Goal: Information Seeking & Learning: Learn about a topic

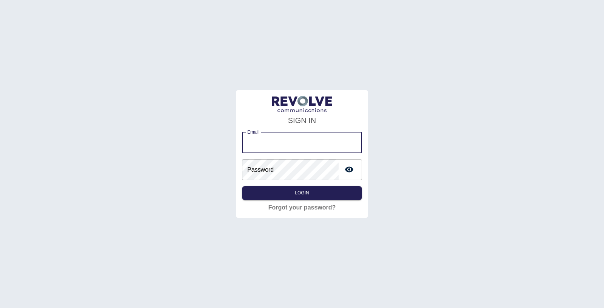
click at [263, 134] on input "Email" at bounding box center [302, 142] width 120 height 21
type input "**********"
click at [317, 189] on button "Login" at bounding box center [302, 193] width 120 height 14
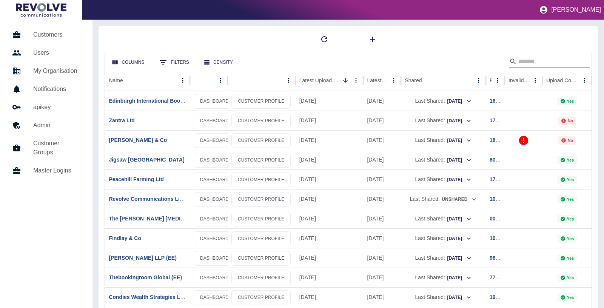
click at [538, 57] on input "Search" at bounding box center [548, 61] width 60 height 12
type input "******"
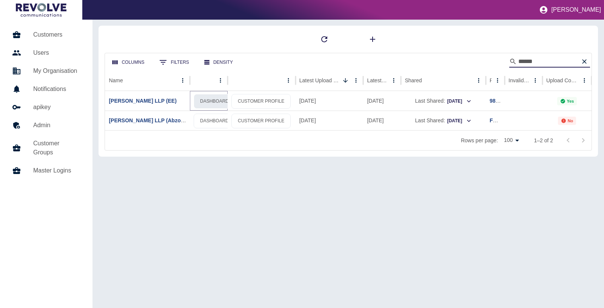
click at [200, 97] on link "DASHBOARD" at bounding box center [214, 101] width 41 height 15
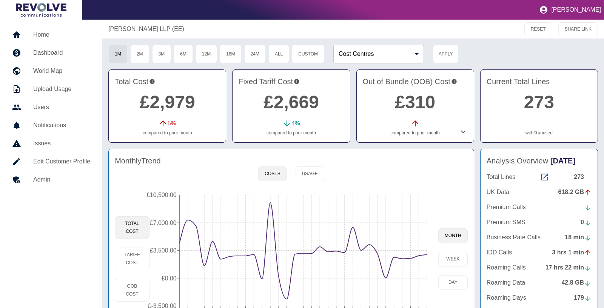
click at [462, 132] on icon at bounding box center [463, 132] width 5 height 3
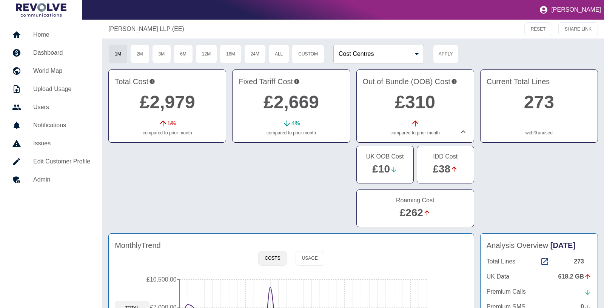
click at [462, 132] on icon at bounding box center [462, 131] width 9 height 9
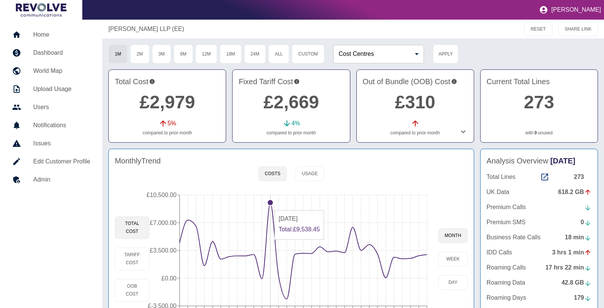
click at [270, 206] on line at bounding box center [270, 250] width 0 height 111
click at [269, 202] on circle at bounding box center [270, 203] width 6 height 6
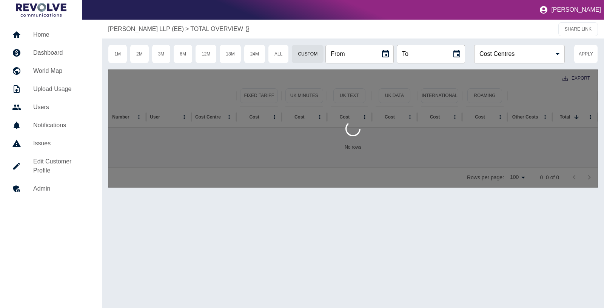
type input "**********"
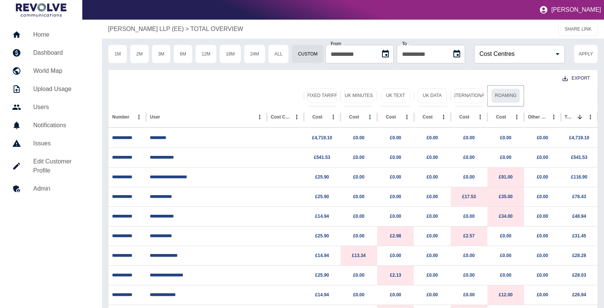
click at [512, 92] on button "Roaming" at bounding box center [505, 95] width 29 height 15
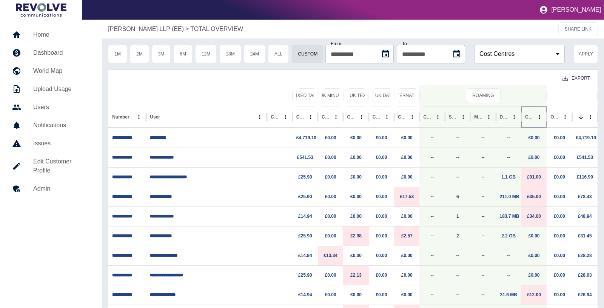
click at [536, 117] on icon "Sort" at bounding box center [539, 117] width 7 height 7
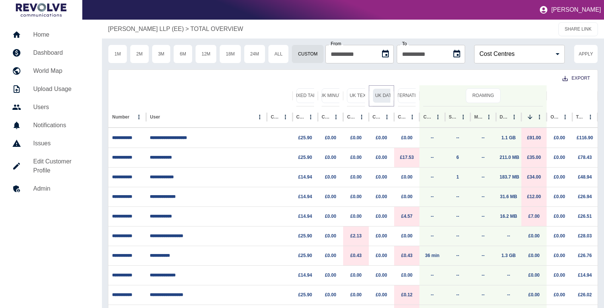
click at [385, 98] on button "UK Data" at bounding box center [384, 95] width 24 height 15
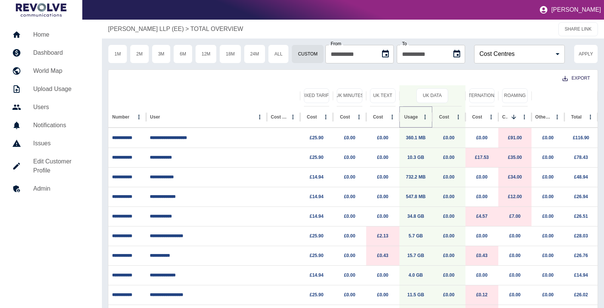
click at [418, 116] on button "Sort" at bounding box center [423, 117] width 11 height 11
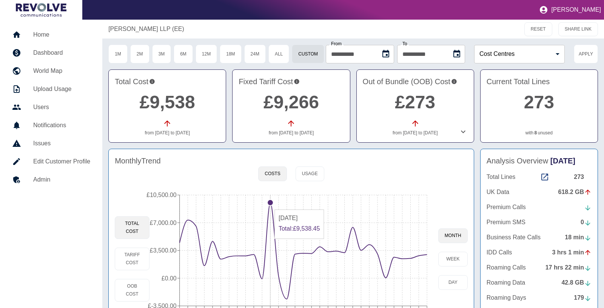
click at [269, 205] on icon "22 Feb 2023 22 Mar 2023 22 Apr 2023 22 May 2023 22 Jun 2023 22 Jul 2023 22 Aug …" at bounding box center [293, 258] width 289 height 143
click at [120, 53] on button "1M" at bounding box center [117, 54] width 19 height 19
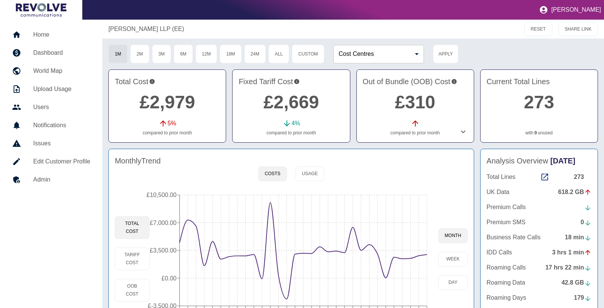
click at [463, 133] on icon at bounding box center [462, 131] width 9 height 9
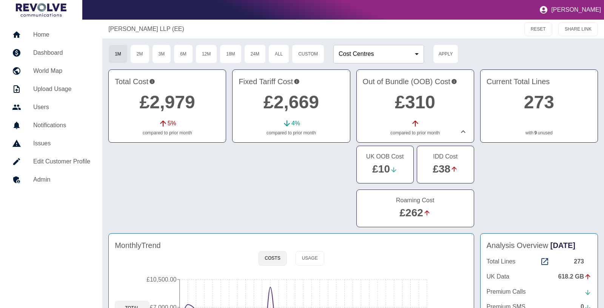
click at [420, 217] on link "£262" at bounding box center [411, 213] width 23 height 12
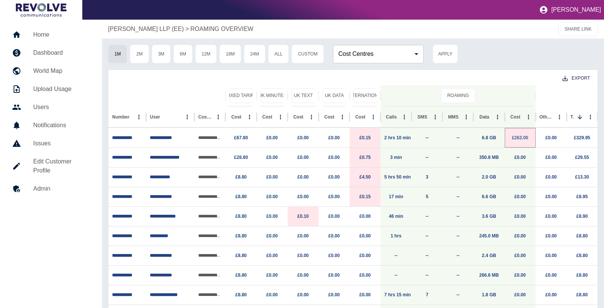
click at [523, 139] on link "£262.00" at bounding box center [520, 137] width 16 height 5
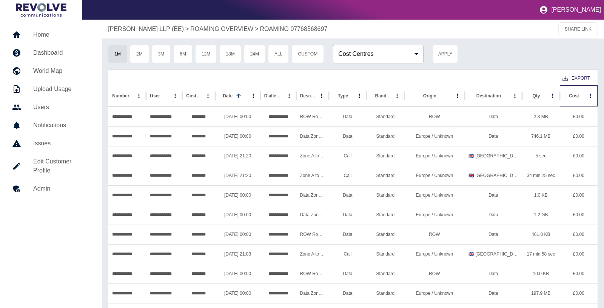
click at [579, 93] on div at bounding box center [579, 96] width 0 height 11
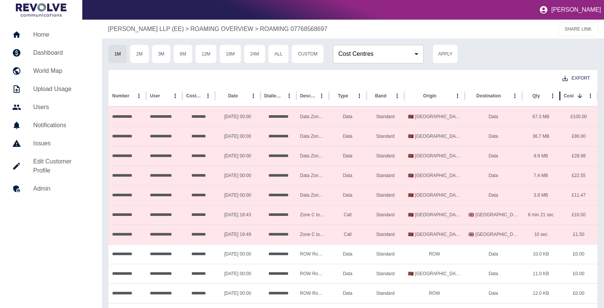
click at [158, 27] on p "[PERSON_NAME] LLP (EE)" at bounding box center [146, 29] width 76 height 9
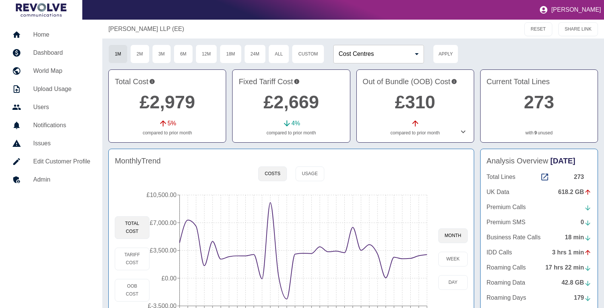
click at [462, 131] on icon at bounding box center [462, 131] width 9 height 9
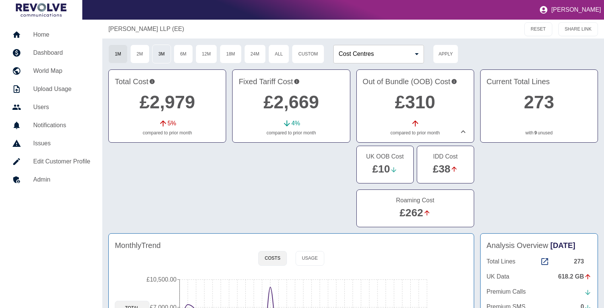
click at [161, 56] on button "3M" at bounding box center [161, 54] width 19 height 19
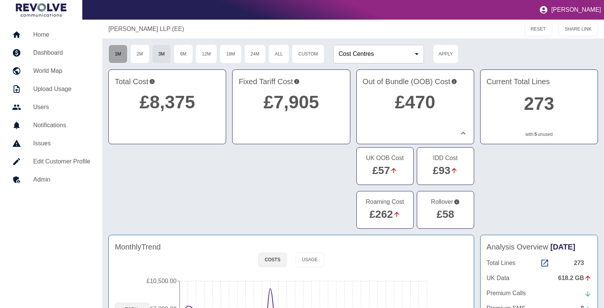
click at [120, 54] on button "1M" at bounding box center [117, 54] width 19 height 19
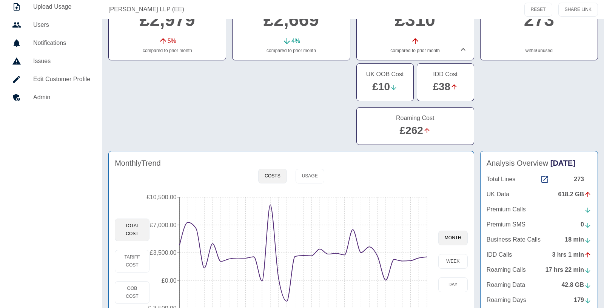
scroll to position [81, 0]
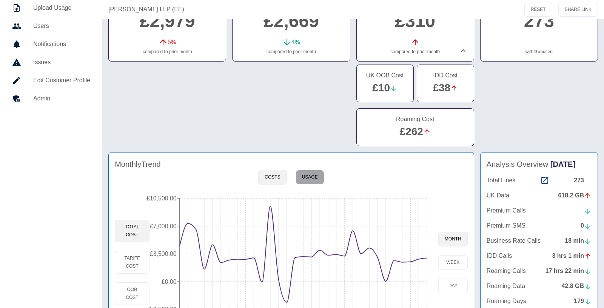
click at [312, 174] on button "Usage" at bounding box center [309, 177] width 29 height 15
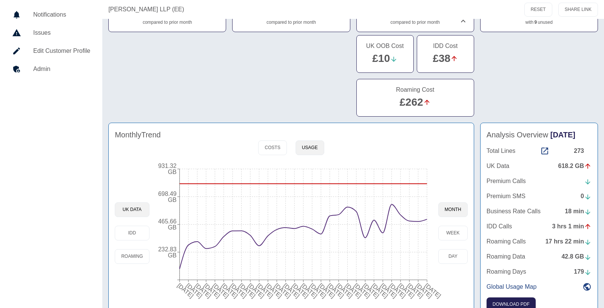
scroll to position [121, 0]
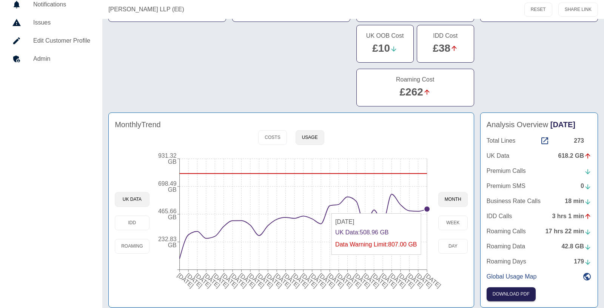
click at [427, 209] on circle at bounding box center [427, 209] width 6 height 6
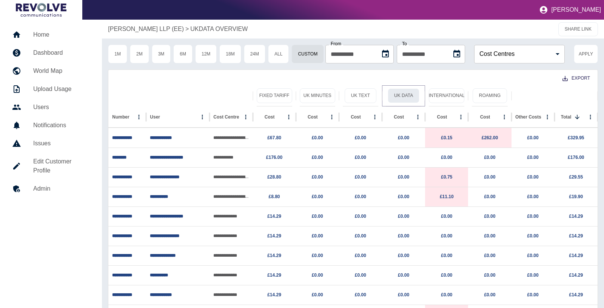
click at [397, 95] on button "UK Data" at bounding box center [403, 95] width 32 height 15
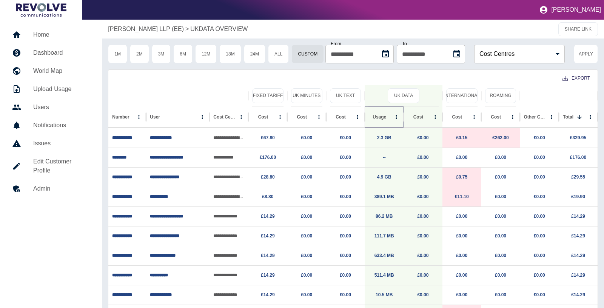
click at [387, 121] on button "Sort" at bounding box center [392, 117] width 11 height 11
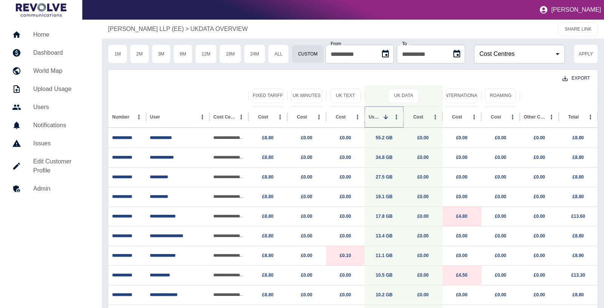
scroll to position [37, 0]
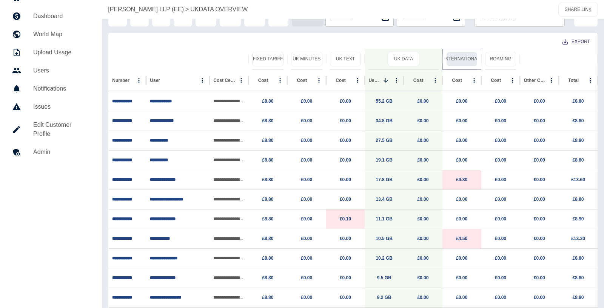
click at [464, 60] on button "International" at bounding box center [461, 59] width 31 height 15
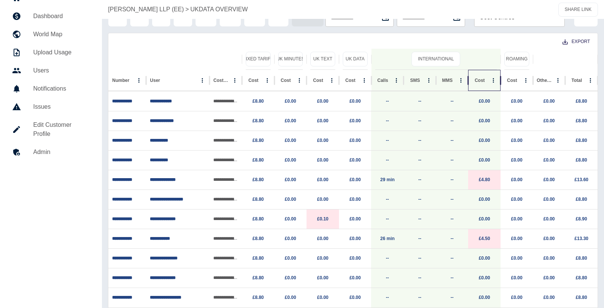
click at [476, 85] on div "Cost" at bounding box center [480, 80] width 16 height 21
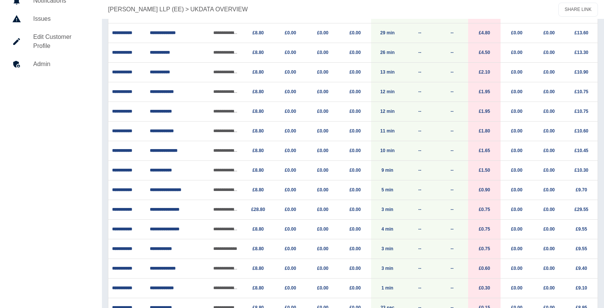
scroll to position [0, 0]
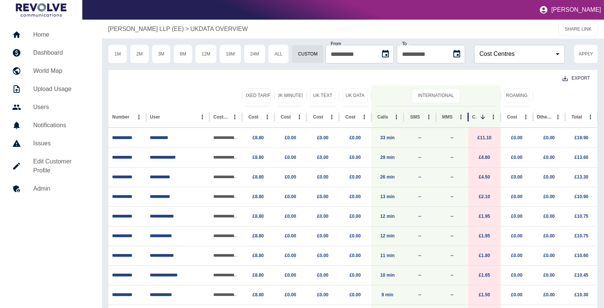
click at [147, 32] on p "[PERSON_NAME] LLP (EE)" at bounding box center [146, 29] width 76 height 9
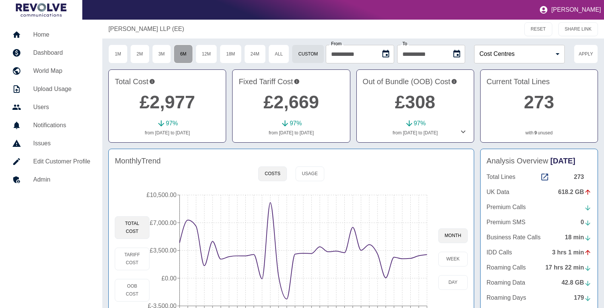
click at [189, 55] on button "6M" at bounding box center [183, 54] width 19 height 19
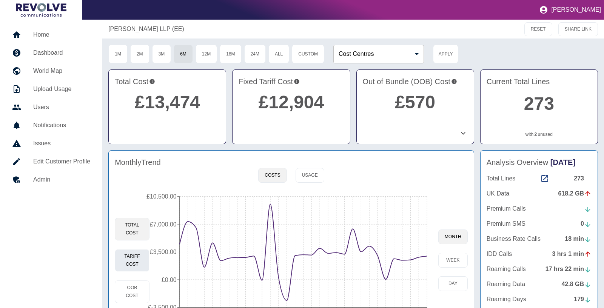
click at [138, 256] on button "Tariff Cost" at bounding box center [132, 260] width 35 height 23
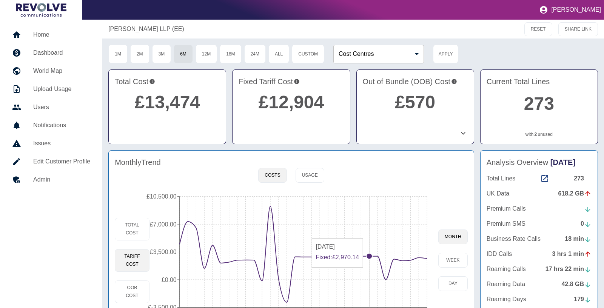
scroll to position [42, 0]
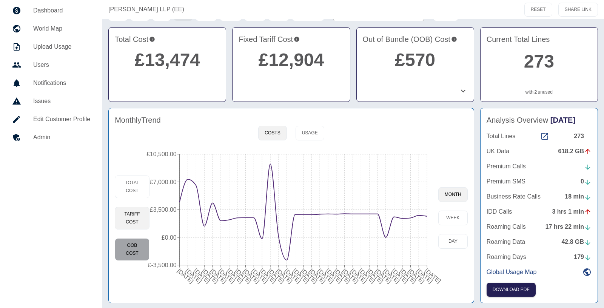
click at [130, 246] on button "OOB Cost" at bounding box center [132, 249] width 35 height 23
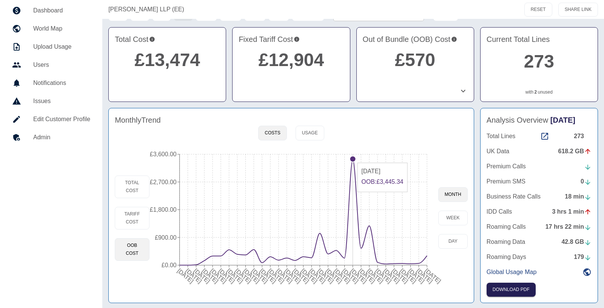
click at [351, 158] on circle at bounding box center [352, 159] width 6 height 6
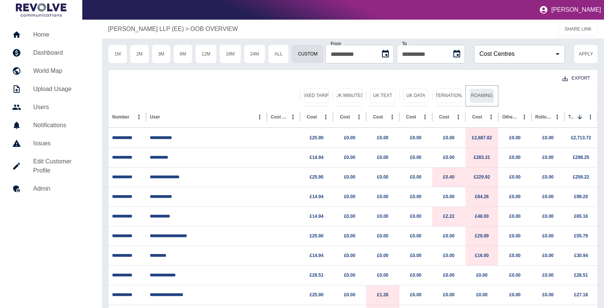
click at [482, 94] on button "Roaming" at bounding box center [482, 95] width 26 height 15
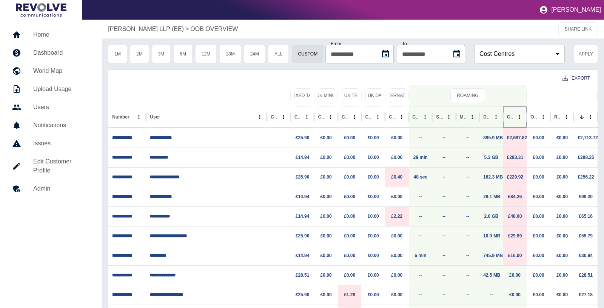
click at [516, 118] on icon "Sort" at bounding box center [519, 117] width 7 height 7
click at [518, 137] on link "£2,687.82" at bounding box center [517, 137] width 20 height 5
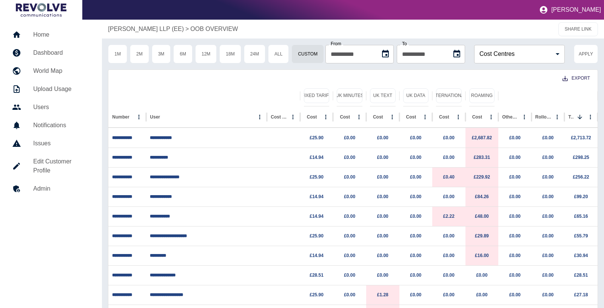
scroll to position [42, 0]
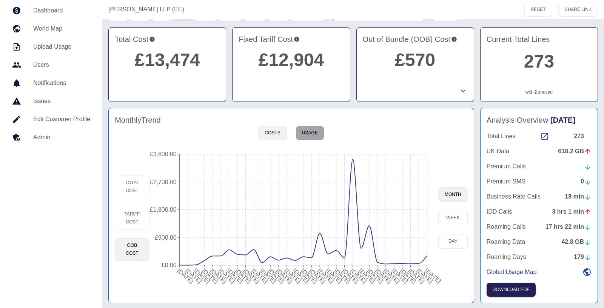
click at [307, 131] on button "Usage" at bounding box center [309, 133] width 29 height 15
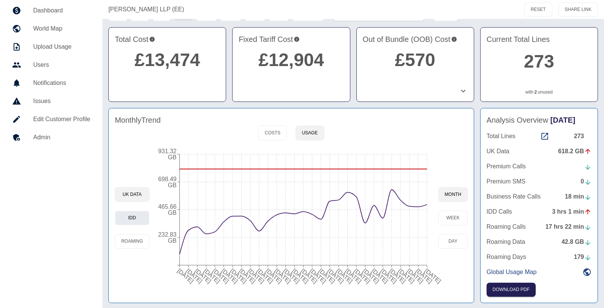
click at [129, 216] on button "IDD" at bounding box center [132, 218] width 34 height 15
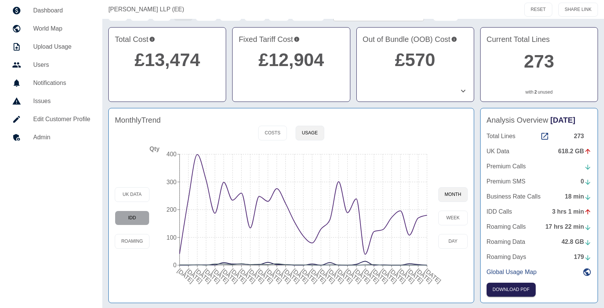
click at [129, 216] on button "IDD" at bounding box center [132, 218] width 34 height 15
click at [124, 237] on button "Roaming" at bounding box center [132, 241] width 34 height 15
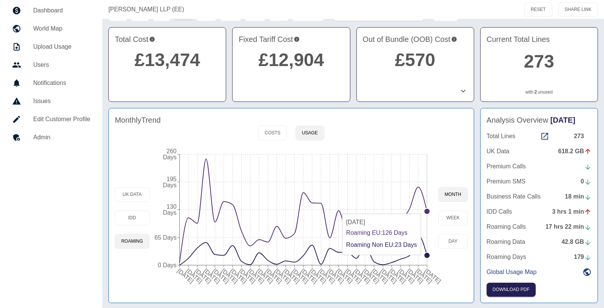
click at [425, 209] on circle at bounding box center [427, 211] width 6 height 6
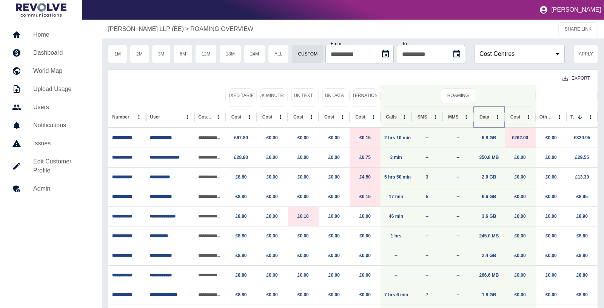
click at [490, 120] on button "Sort" at bounding box center [495, 117] width 11 height 11
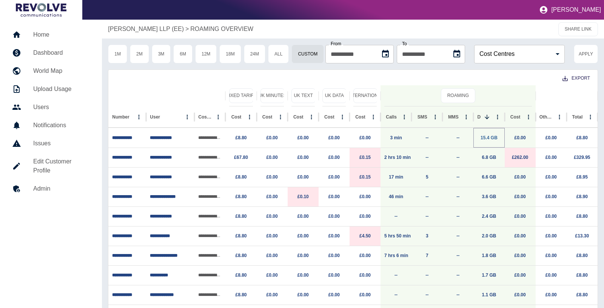
click at [492, 135] on link "15.4 GB" at bounding box center [488, 137] width 17 height 5
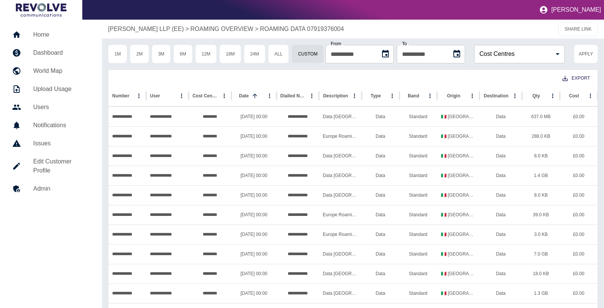
click at [126, 31] on p "[PERSON_NAME] LLP (EE)" at bounding box center [146, 29] width 76 height 9
